Goal: Browse casually: Explore the website without a specific task or goal

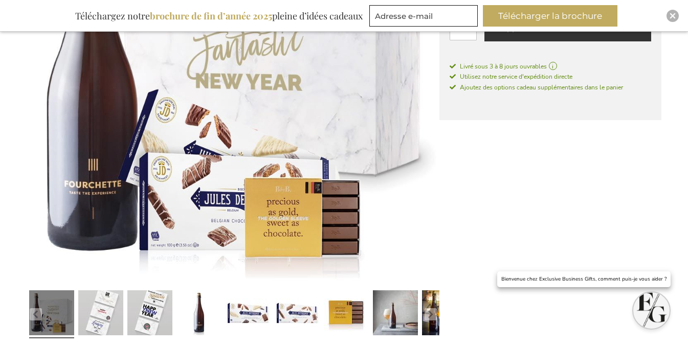
scroll to position [348, 0]
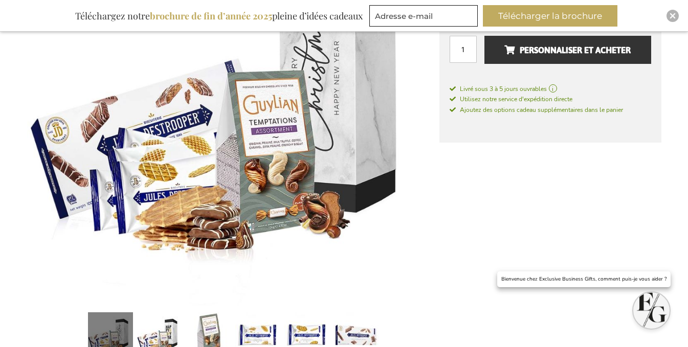
scroll to position [348, 0]
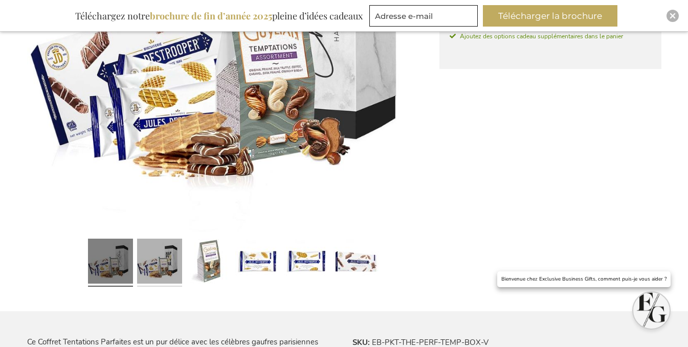
click at [153, 266] on link at bounding box center [159, 263] width 45 height 56
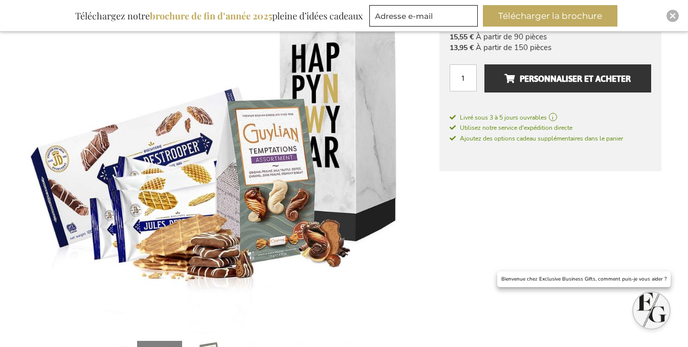
scroll to position [195, 0]
